Goal: Subscribe to service/newsletter

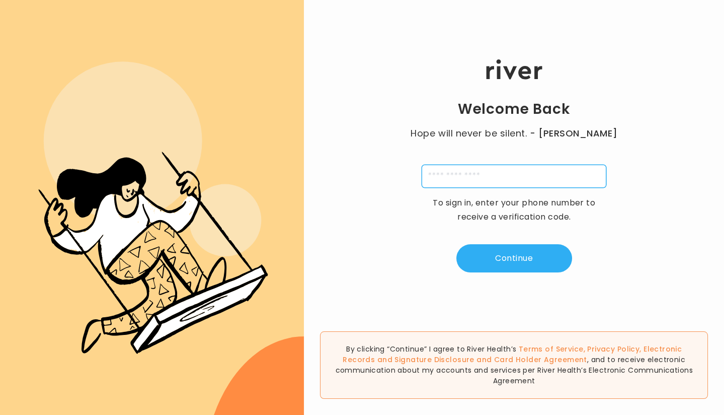
click at [542, 167] on input "tel" at bounding box center [514, 176] width 185 height 23
type input "**********"
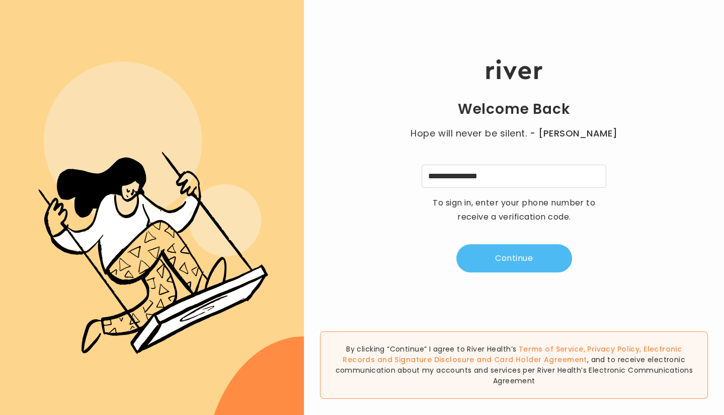
click at [517, 257] on button "Continue" at bounding box center [514, 258] width 116 height 28
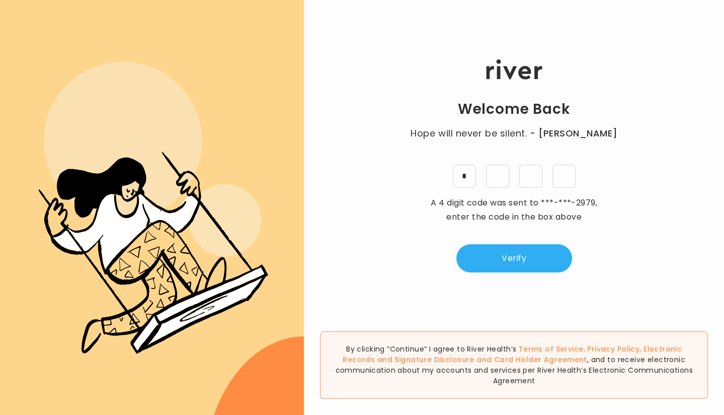
type input "*"
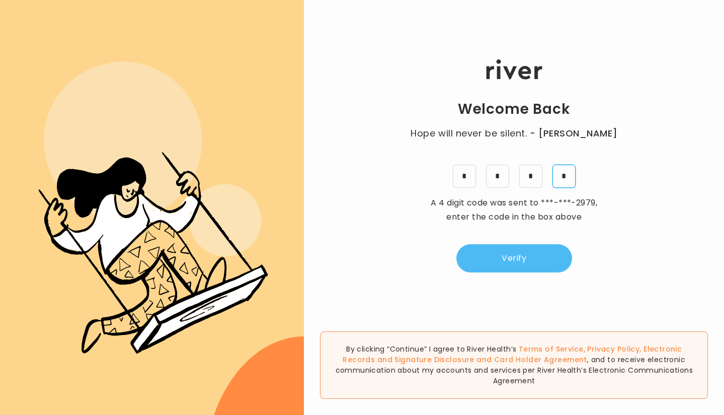
type input "*"
click at [508, 254] on button "Verify" at bounding box center [514, 258] width 116 height 28
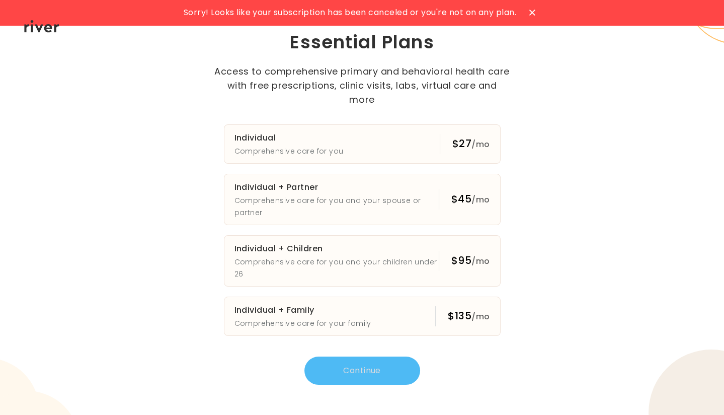
click at [535, 11] on icon at bounding box center [532, 13] width 6 height 6
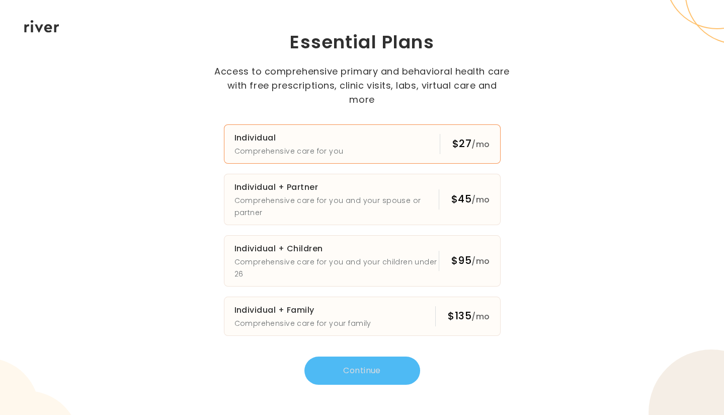
click at [396, 140] on button "Individual Comprehensive care for you $27 /mo" at bounding box center [362, 143] width 277 height 39
click at [387, 366] on button "Continue" at bounding box center [362, 370] width 116 height 28
